Goal: Transaction & Acquisition: Purchase product/service

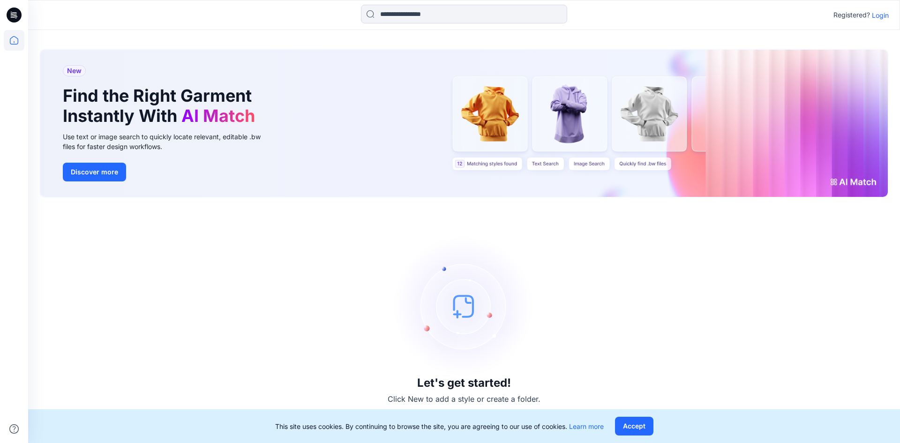
click at [882, 16] on p "Login" at bounding box center [880, 15] width 17 height 10
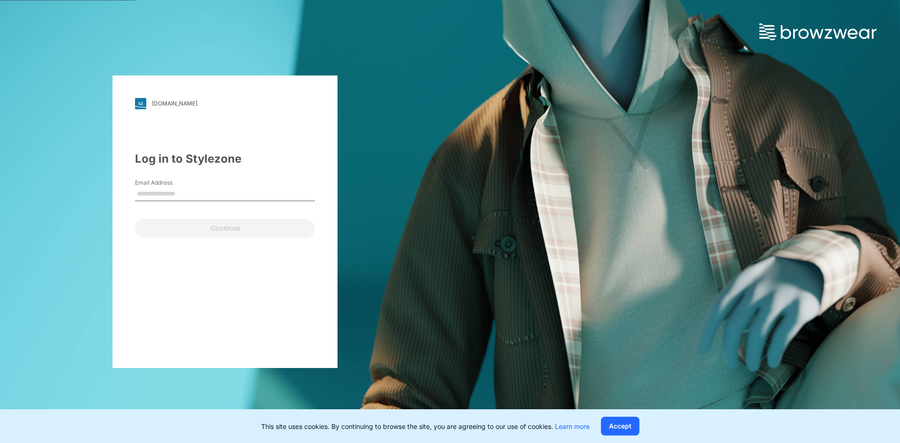
type input "**********"
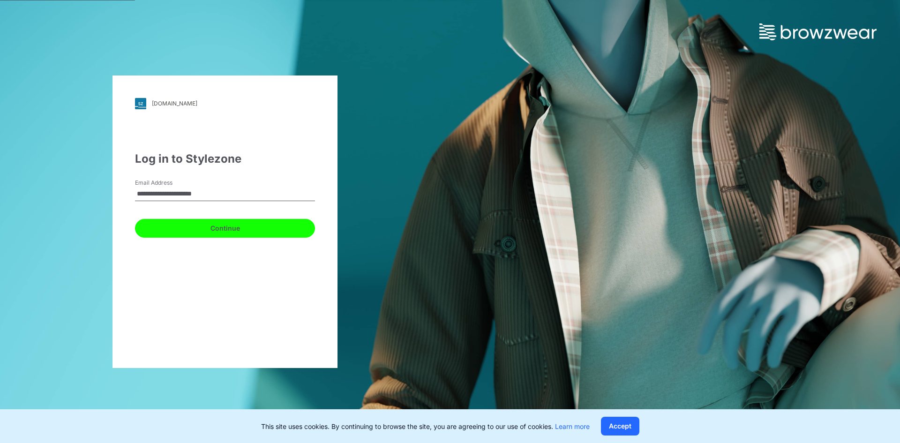
drag, startPoint x: 166, startPoint y: 230, endPoint x: 171, endPoint y: 224, distance: 7.4
click at [167, 230] on button "Continue" at bounding box center [225, 228] width 180 height 19
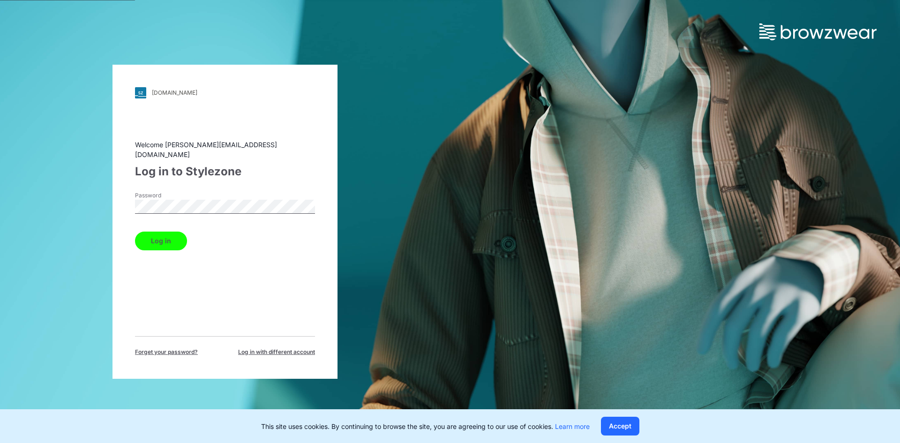
click at [162, 235] on button "Log in" at bounding box center [161, 241] width 52 height 19
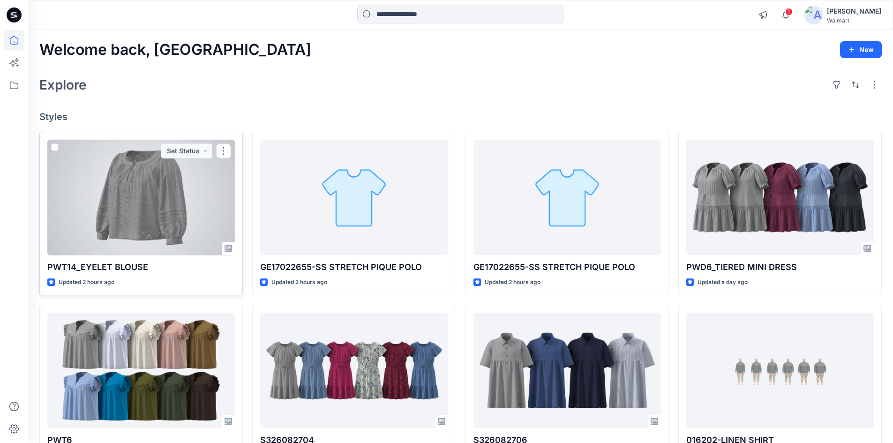
click at [156, 162] on div at bounding box center [141, 198] width 188 height 116
